Goal: Check status: Check status

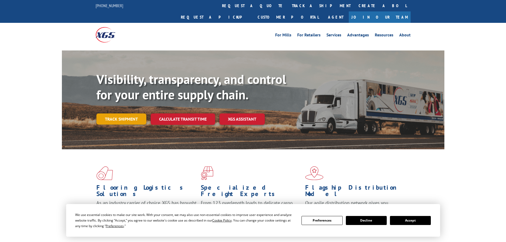
click at [122, 113] on link "Track shipment" at bounding box center [121, 118] width 50 height 11
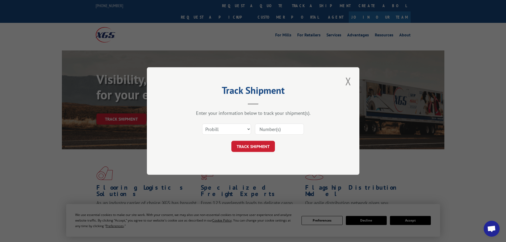
click at [267, 130] on input at bounding box center [279, 128] width 49 height 11
paste input "17153324"
type input "17153324"
click at [254, 142] on button "TRACK SHIPMENT" at bounding box center [253, 146] width 44 height 11
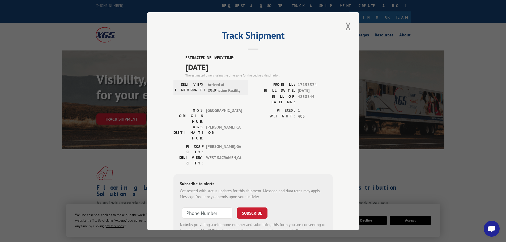
drag, startPoint x: 182, startPoint y: 54, endPoint x: 231, endPoint y: 65, distance: 49.8
click at [231, 65] on div "Track Shipment ESTIMATED DELIVERY TIME: 08/12/2025 The estimated time is using …" at bounding box center [253, 121] width 212 height 218
copy div "ESTIMATED DELIVERY TIME: 08/12/2025"
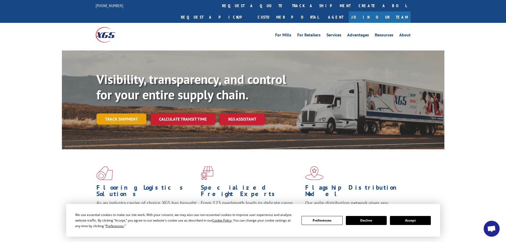
click at [123, 113] on link "Track shipment" at bounding box center [121, 118] width 50 height 11
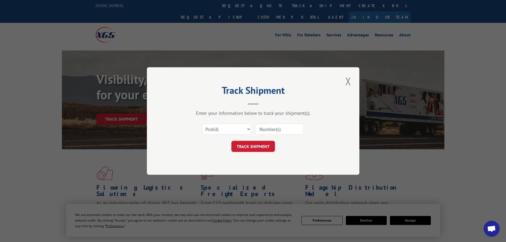
click at [268, 130] on input at bounding box center [279, 128] width 49 height 11
paste input "2823963"
type input "2823963"
click at [259, 143] on button "TRACK SHIPMENT" at bounding box center [253, 146] width 44 height 11
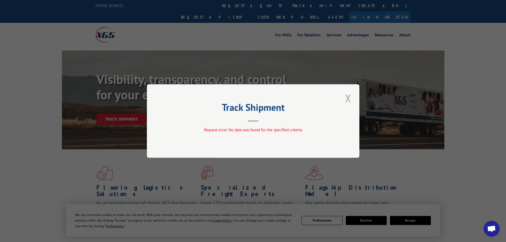
click at [346, 98] on button "Close modal" at bounding box center [348, 98] width 9 height 15
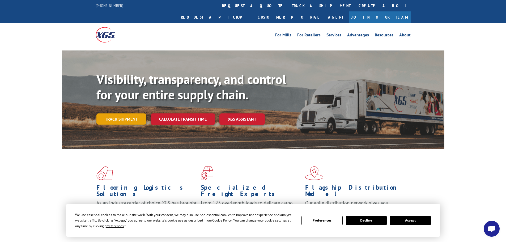
click at [116, 113] on link "Track shipment" at bounding box center [121, 118] width 50 height 11
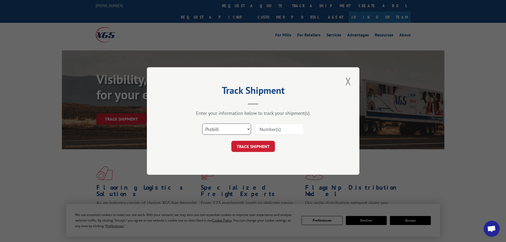
click at [220, 129] on select "Select category... Probill BOL PO" at bounding box center [226, 128] width 49 height 11
select select "po"
click at [202, 123] on select "Select category... Probill BOL PO" at bounding box center [226, 128] width 49 height 11
click at [274, 128] on input at bounding box center [279, 128] width 49 height 11
click at [265, 129] on input at bounding box center [279, 128] width 49 height 11
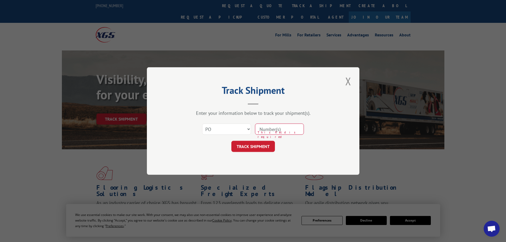
paste input "97508346"
type input "97508346"
click at [256, 146] on button "TRACK SHIPMENT" at bounding box center [253, 146] width 44 height 11
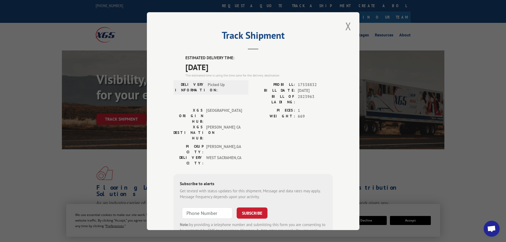
drag, startPoint x: 182, startPoint y: 55, endPoint x: 239, endPoint y: 69, distance: 58.5
click at [239, 69] on div "ESTIMATED DELIVERY TIME: [DATE] The estimated time is using the time zone for t…" at bounding box center [252, 150] width 159 height 191
copy div "ESTIMATED DELIVERY TIME: [DATE]"
click at [345, 24] on button "Close modal" at bounding box center [348, 26] width 9 height 15
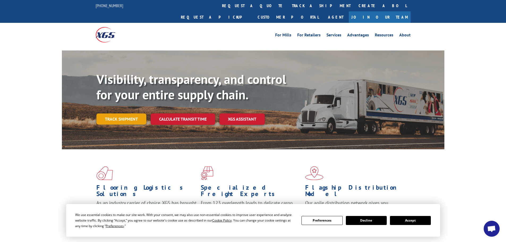
click at [124, 113] on link "Track shipment" at bounding box center [121, 118] width 50 height 11
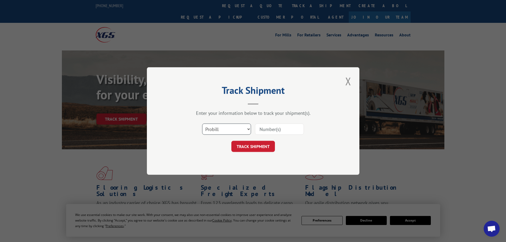
click at [238, 129] on select "Select category... Probill BOL PO" at bounding box center [226, 128] width 49 height 11
select select "po"
click at [202, 123] on select "Select category... Probill BOL PO" at bounding box center [226, 128] width 49 height 11
click at [264, 132] on input at bounding box center [279, 128] width 49 height 11
paste input "97508396"
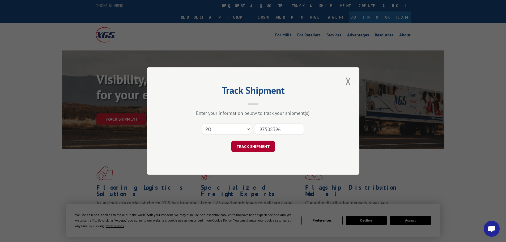
type input "97508396"
click at [253, 145] on button "TRACK SHIPMENT" at bounding box center [253, 146] width 44 height 11
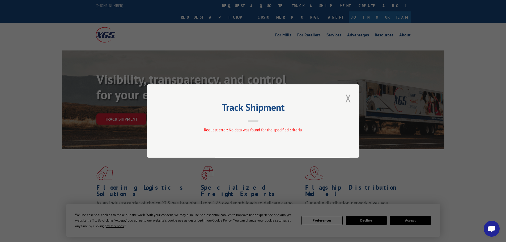
click at [348, 95] on button "Close modal" at bounding box center [348, 98] width 9 height 15
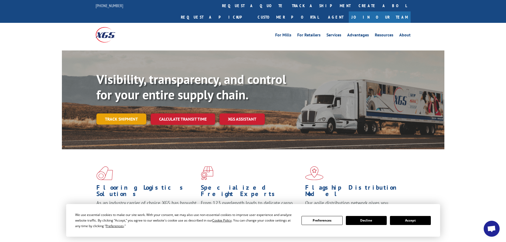
click at [132, 113] on link "Track shipment" at bounding box center [121, 118] width 50 height 11
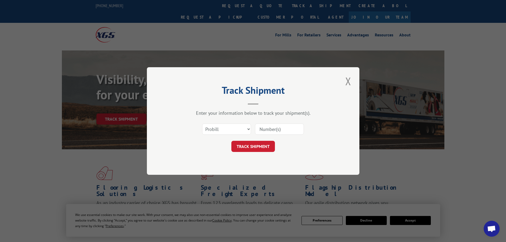
click at [271, 129] on input at bounding box center [279, 128] width 49 height 11
paste input "17519407"
type input "17519407"
click at [250, 144] on button "TRACK SHIPMENT" at bounding box center [253, 146] width 44 height 11
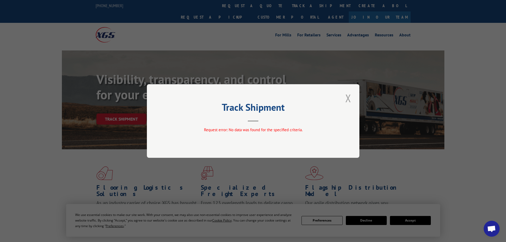
click at [345, 96] on button "Close modal" at bounding box center [348, 98] width 9 height 15
